Goal: Transaction & Acquisition: Purchase product/service

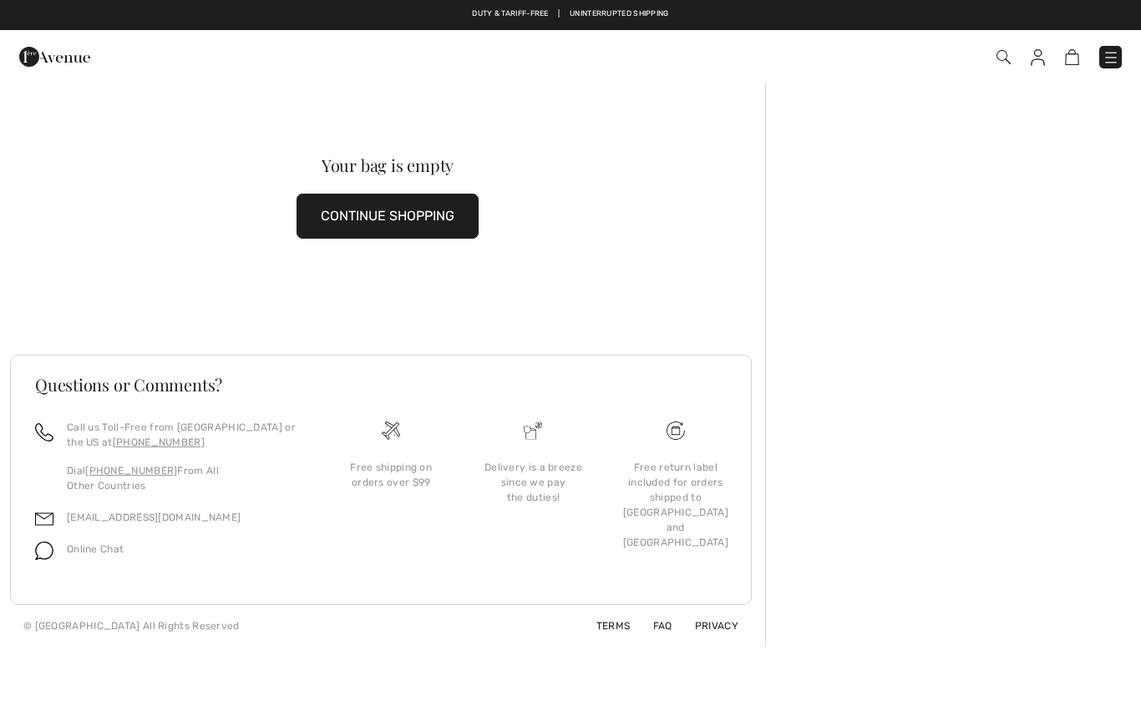
click at [360, 227] on button "CONTINUE SHOPPING" at bounding box center [387, 216] width 182 height 45
click at [356, 222] on button "CONTINUE SHOPPING" at bounding box center [387, 216] width 182 height 45
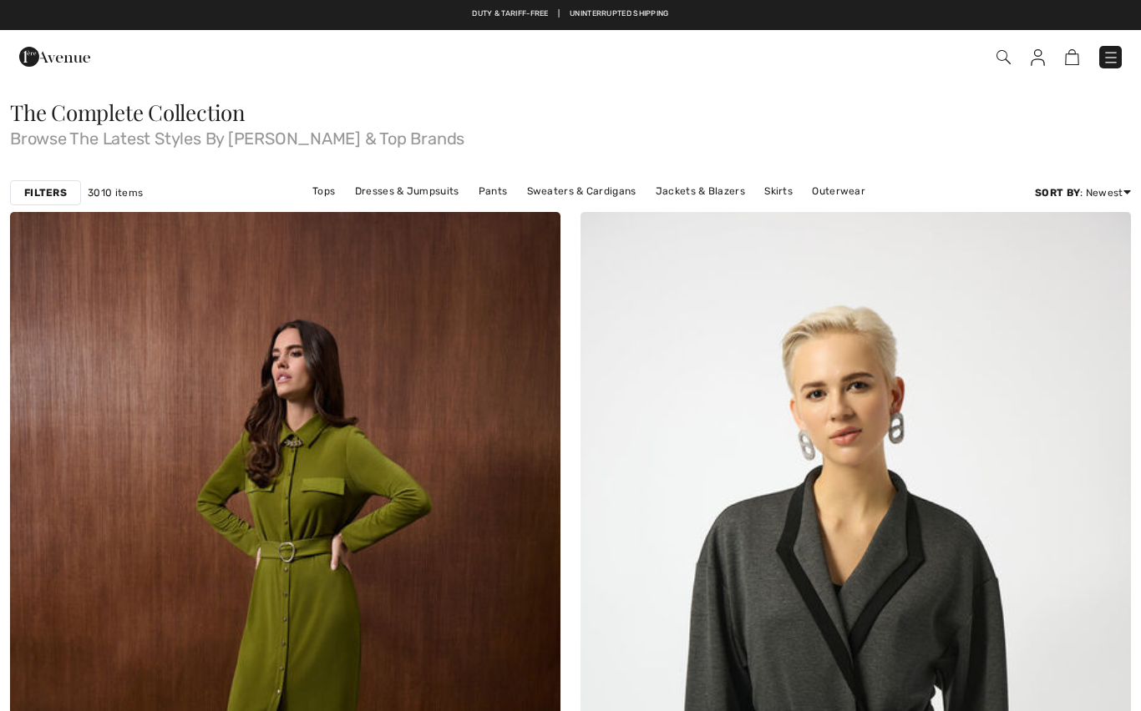
checkbox input "true"
click at [499, 192] on link "Pants" at bounding box center [493, 191] width 46 height 22
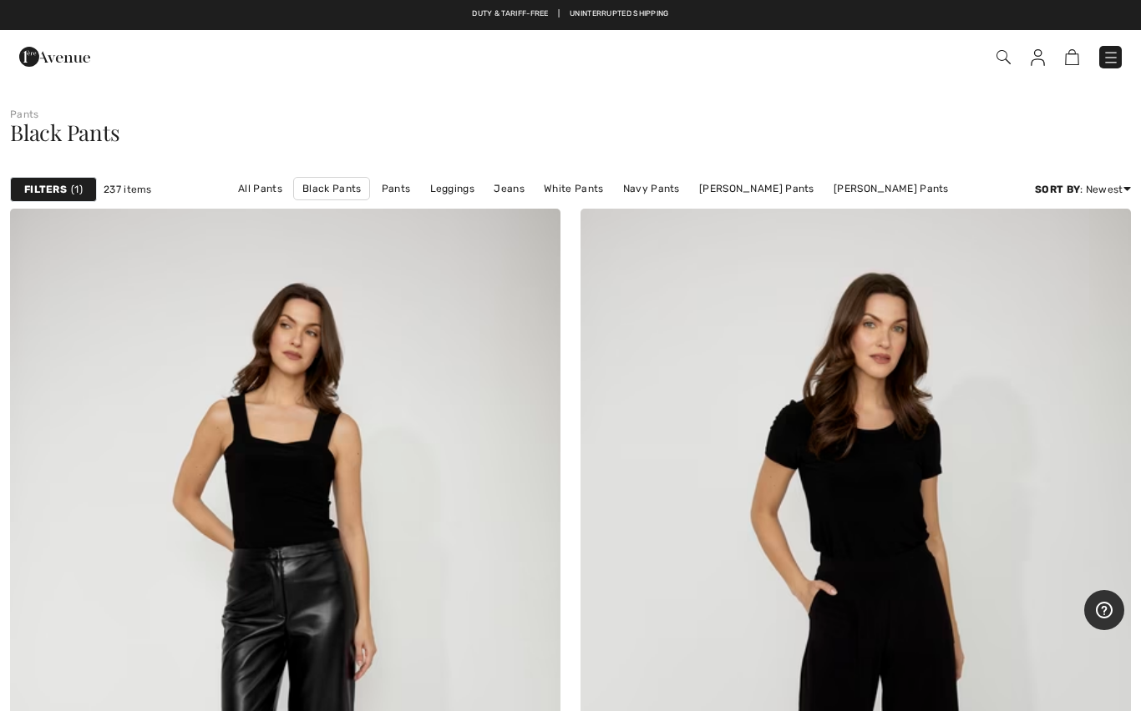
click at [55, 189] on strong "Filters" at bounding box center [45, 189] width 43 height 15
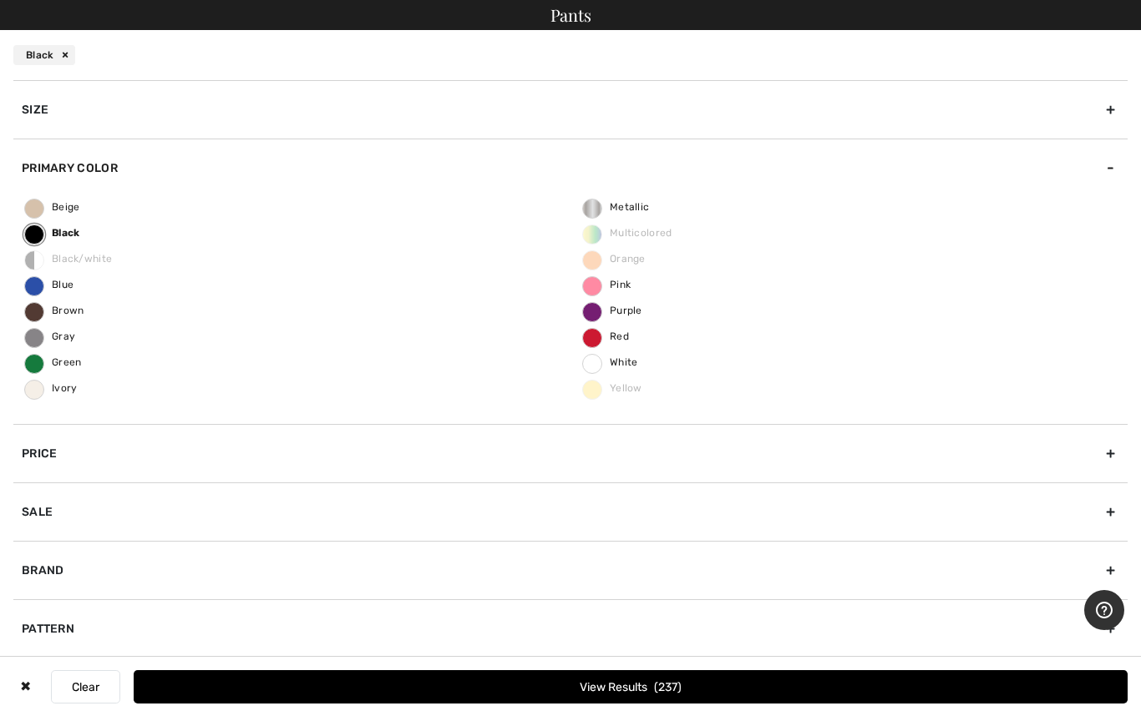
click at [43, 287] on span "Blue" at bounding box center [49, 285] width 48 height 12
click at [0, 0] on input "Blue" at bounding box center [0, 0] width 0 height 0
click at [40, 226] on label "Black" at bounding box center [34, 235] width 20 height 20
click at [0, 0] on input "Black" at bounding box center [0, 0] width 0 height 0
click at [673, 678] on button "View Results 162" at bounding box center [631, 687] width 994 height 33
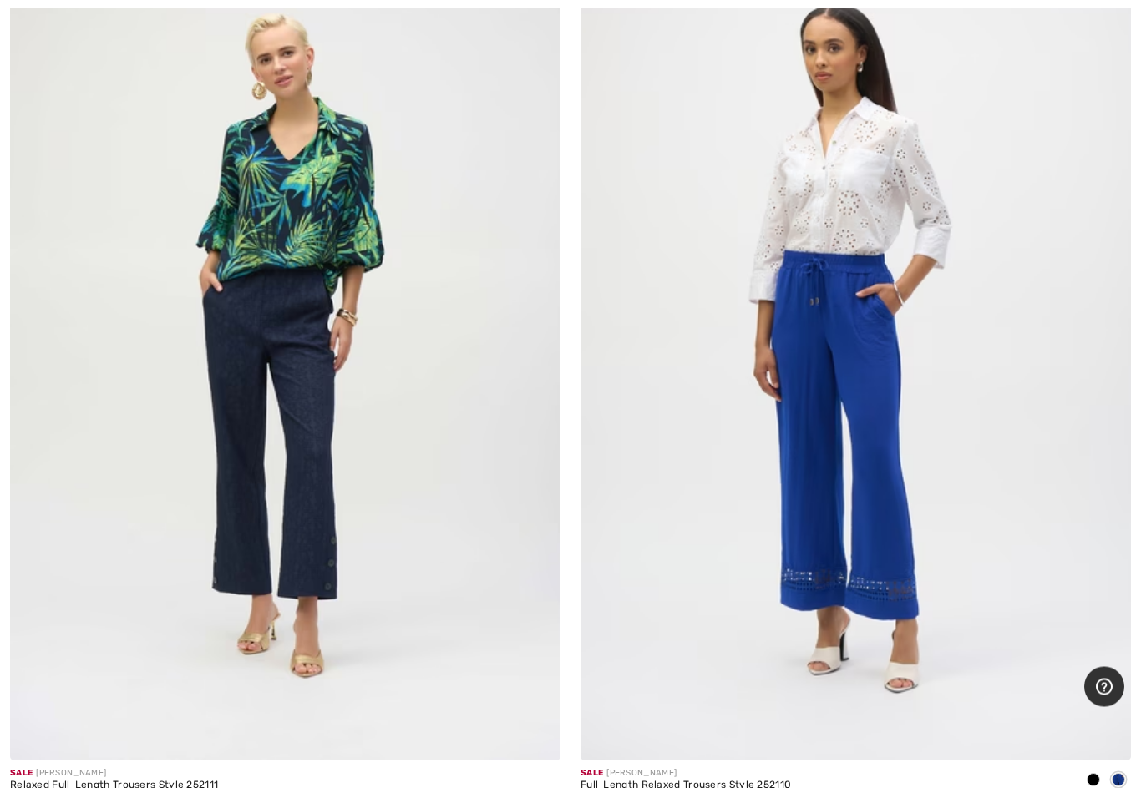
scroll to position [13992, 0]
click at [889, 357] on img at bounding box center [855, 347] width 550 height 826
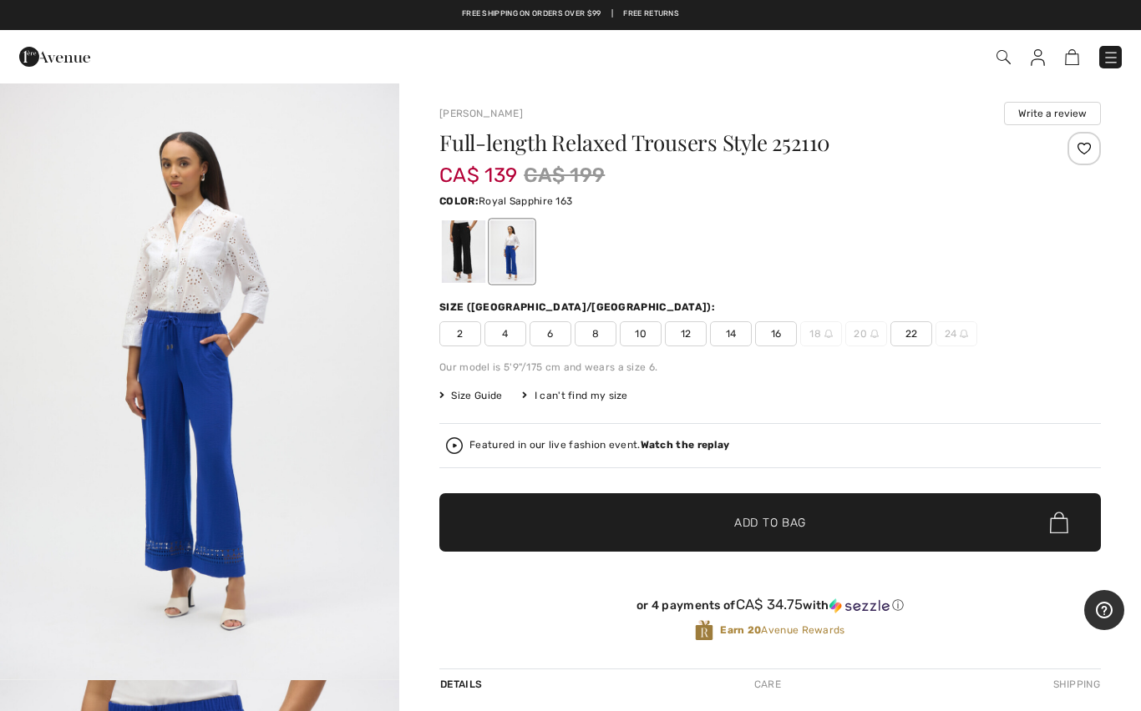
click at [733, 341] on span "14" at bounding box center [731, 334] width 42 height 25
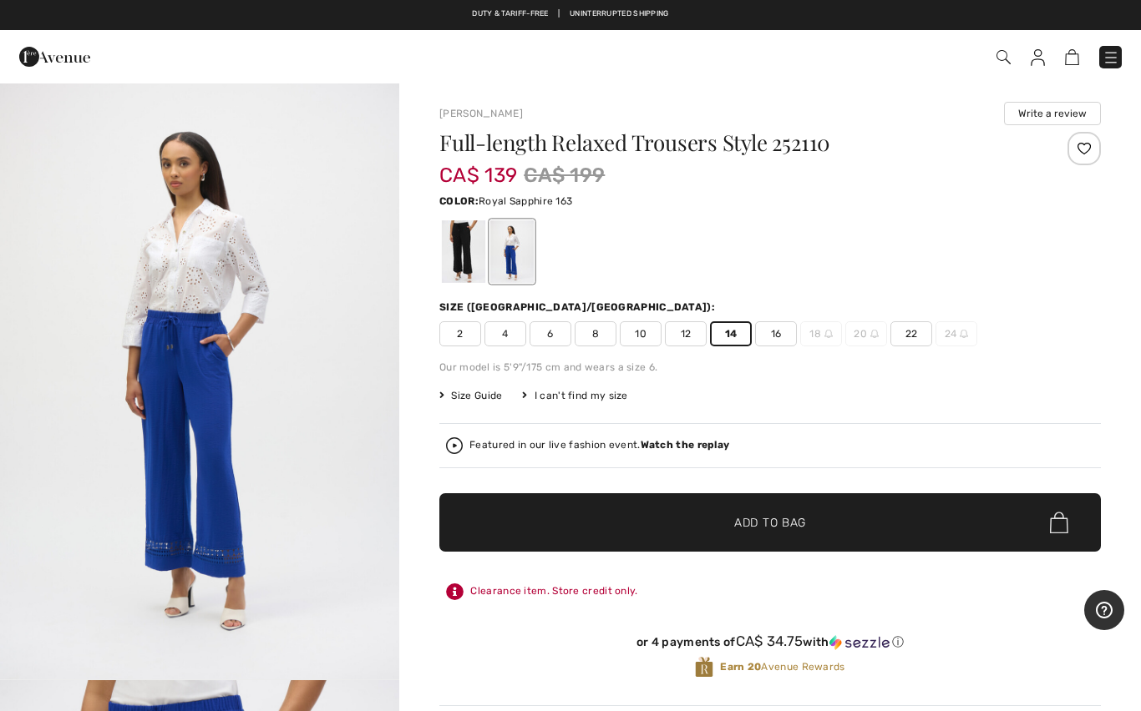
click at [775, 519] on span "Add to Bag" at bounding box center [770, 523] width 72 height 18
click at [1069, 63] on img at bounding box center [1063, 57] width 14 height 16
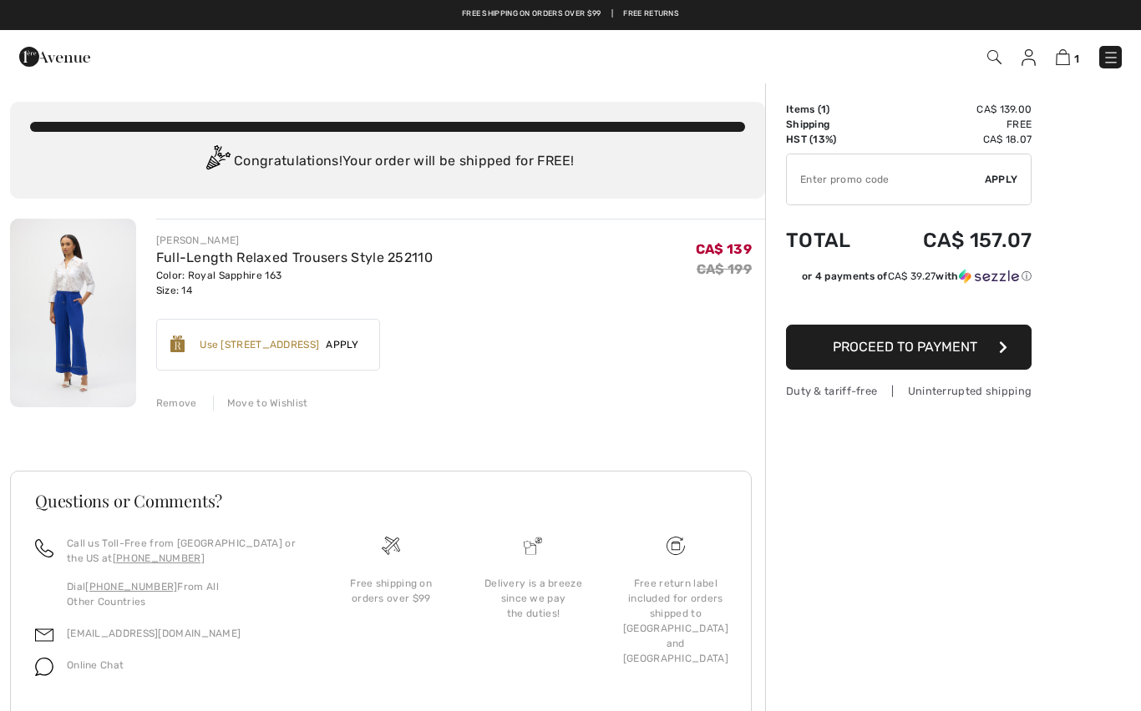
click at [945, 343] on span "Proceed to Payment" at bounding box center [905, 347] width 144 height 16
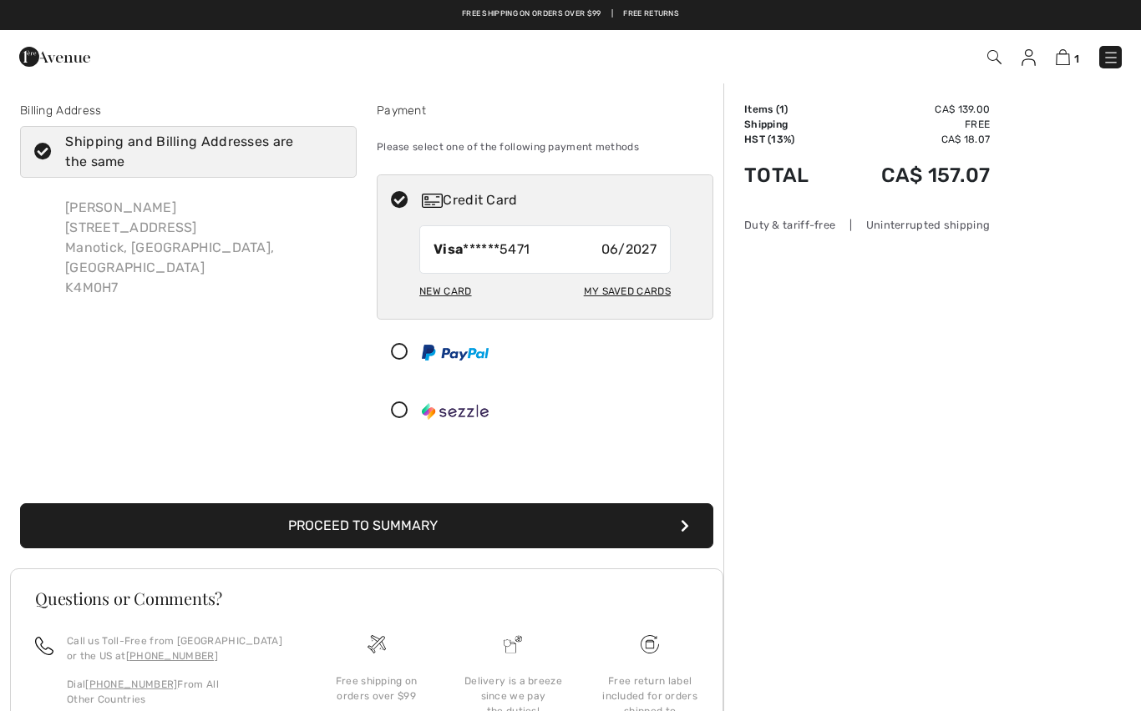
click at [420, 531] on button "Proceed to Summary" at bounding box center [366, 526] width 693 height 45
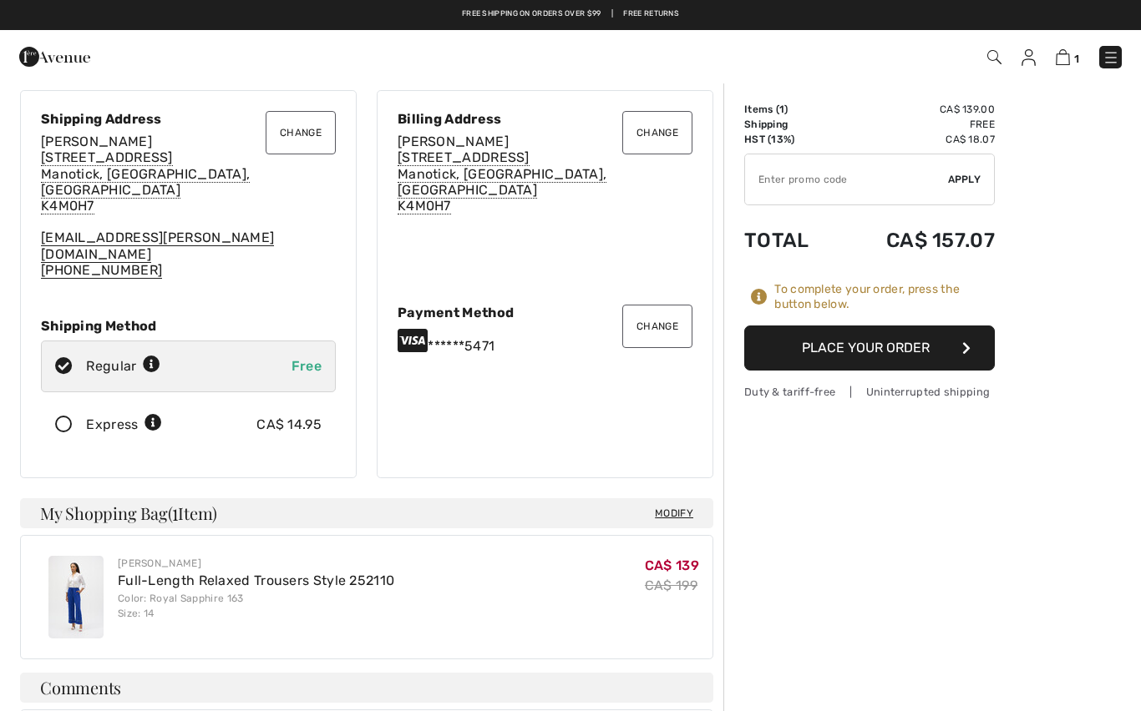
scroll to position [41, 0]
click at [916, 345] on button "Place Your Order" at bounding box center [869, 348] width 251 height 45
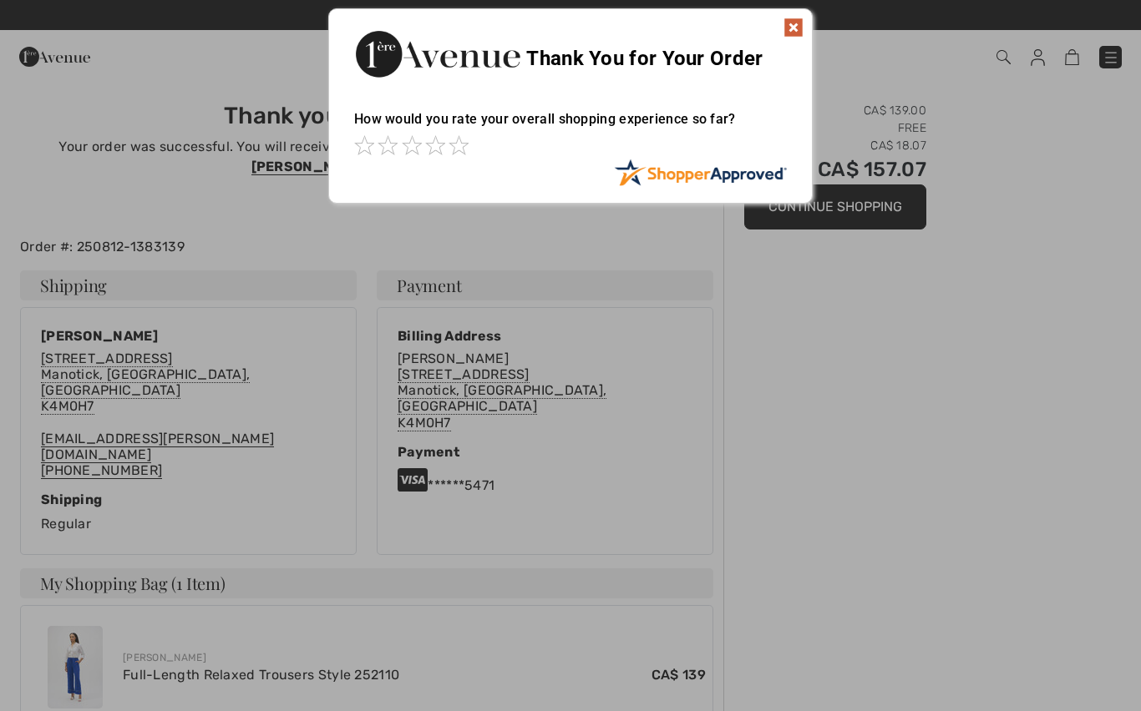
click at [801, 22] on img at bounding box center [793, 28] width 20 height 20
